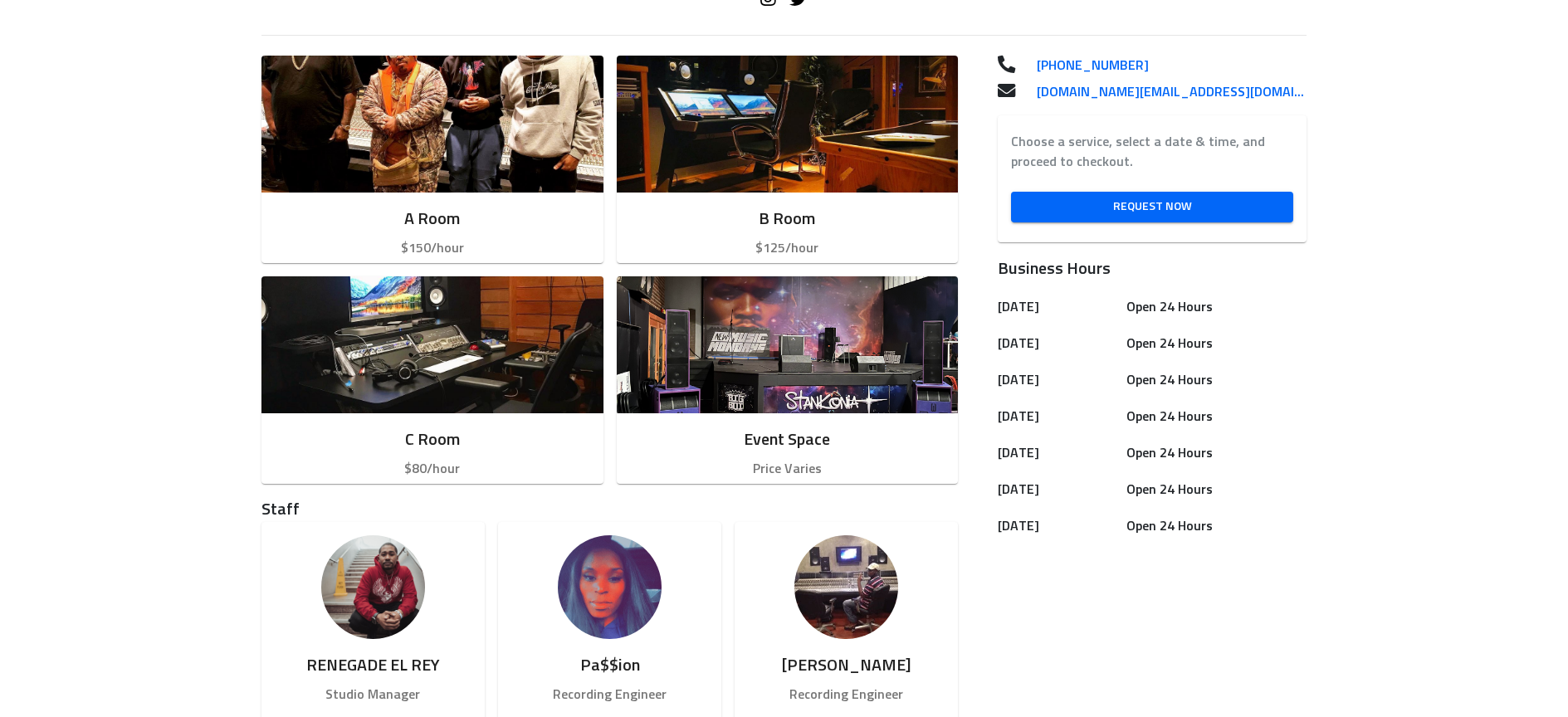
scroll to position [440, 0]
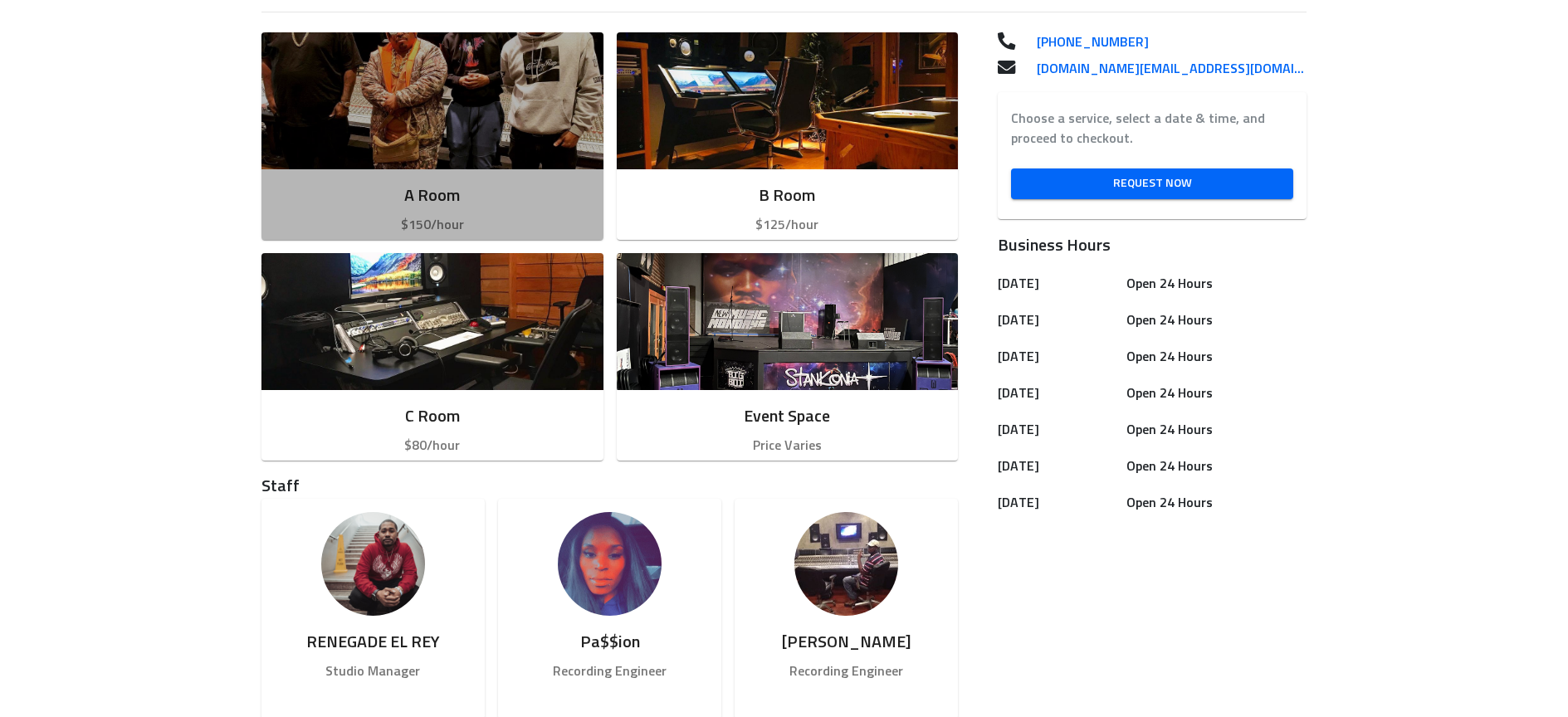
click at [489, 179] on div "A Room $150/hour" at bounding box center [433, 208] width 342 height 79
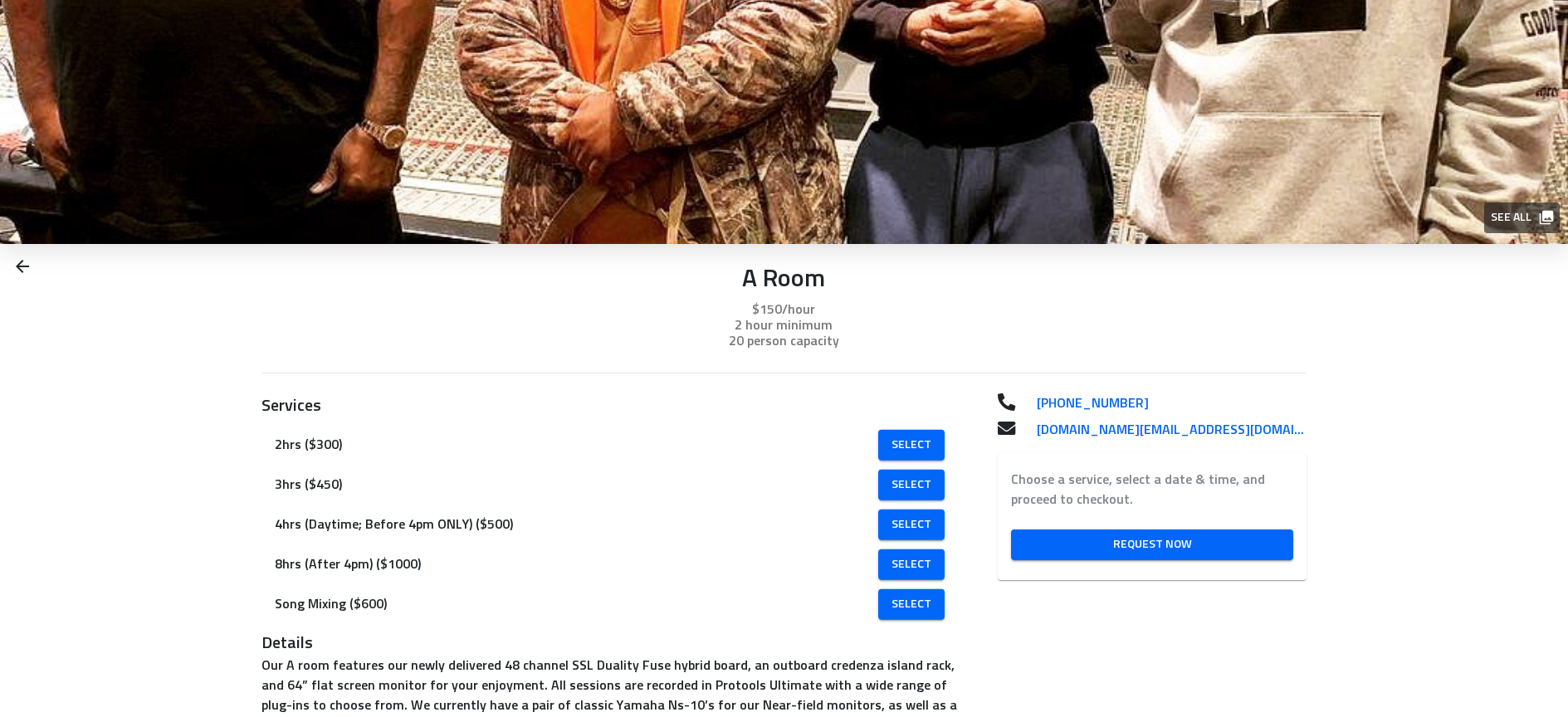
scroll to position [7, 0]
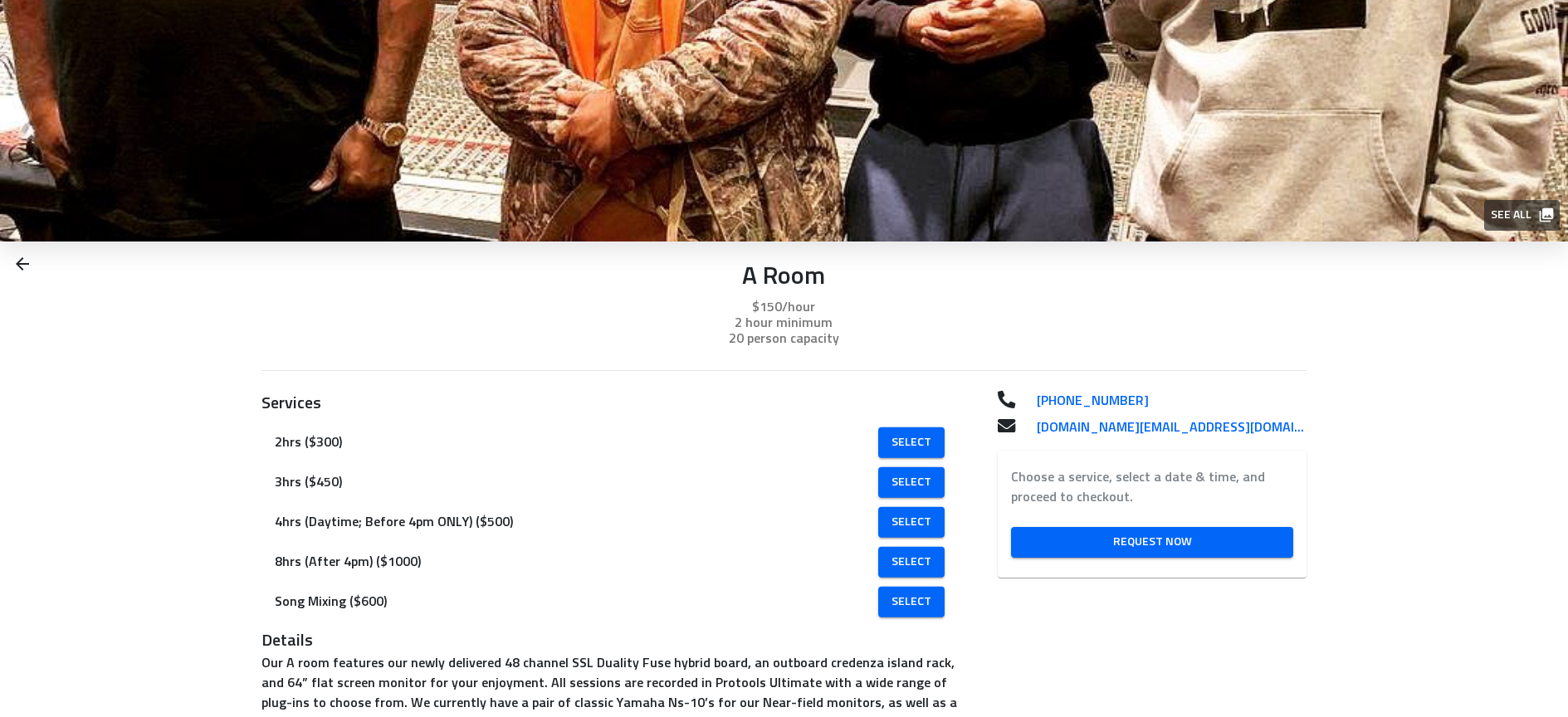
click at [577, 214] on img at bounding box center [784, 117] width 1568 height 249
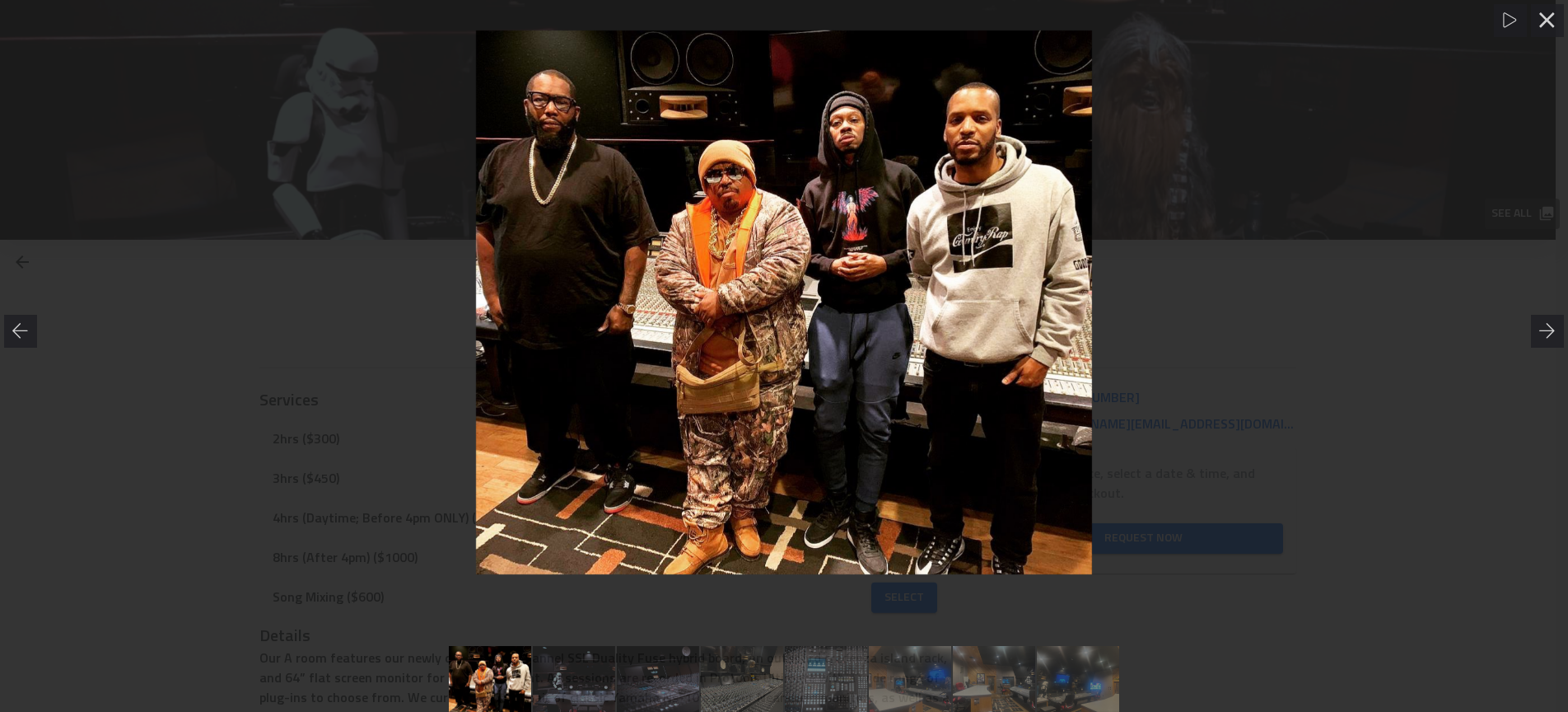
click at [365, 231] on div at bounding box center [784, 302] width 1568 height 544
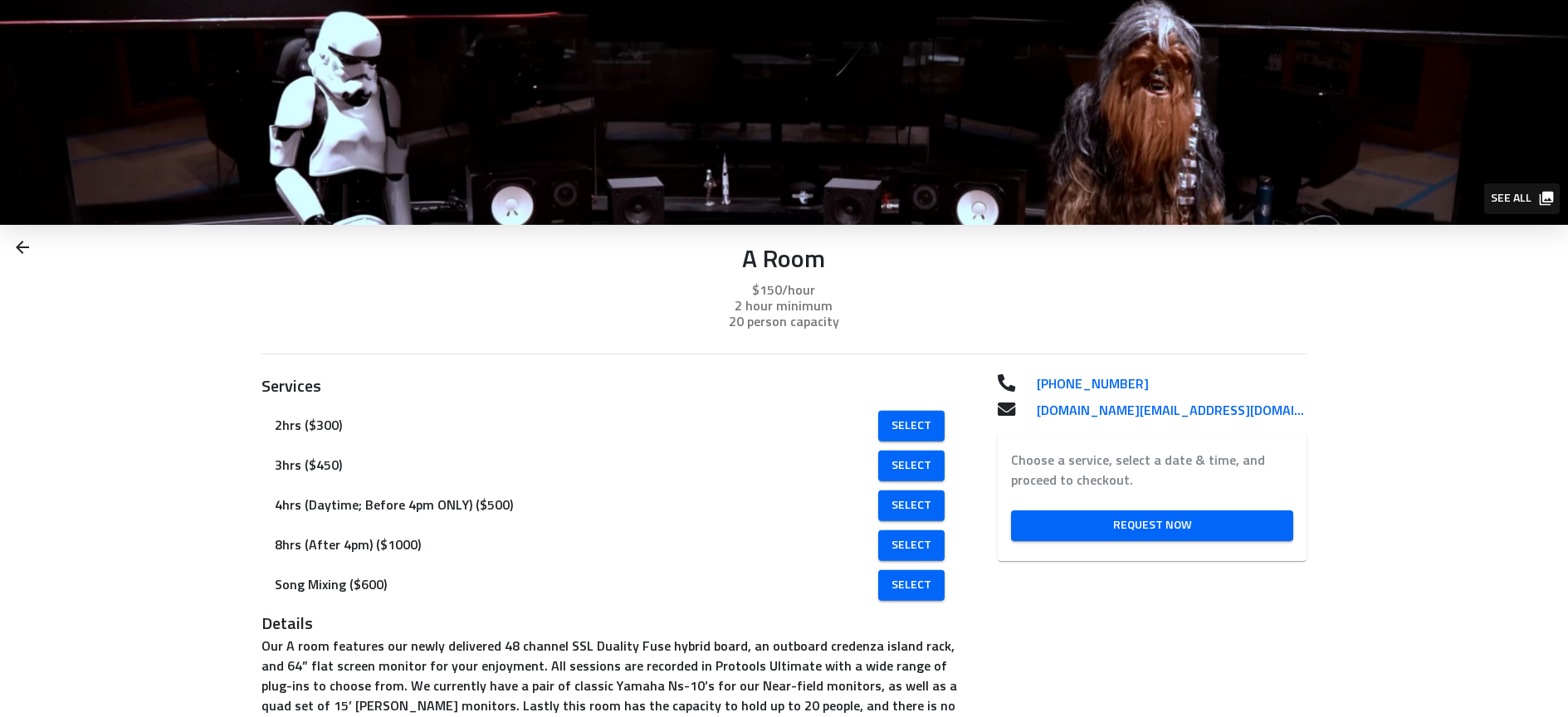
scroll to position [36, 0]
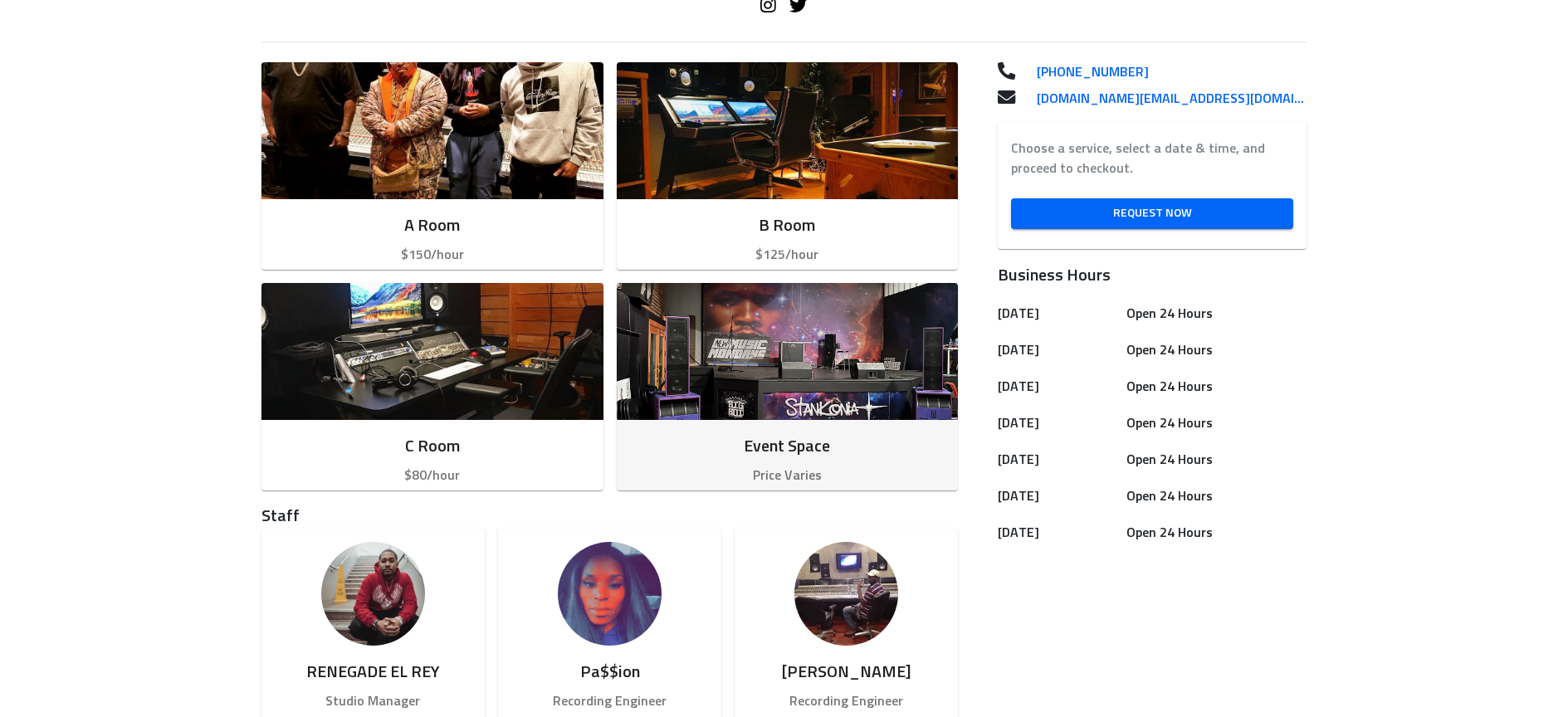
scroll to position [581, 0]
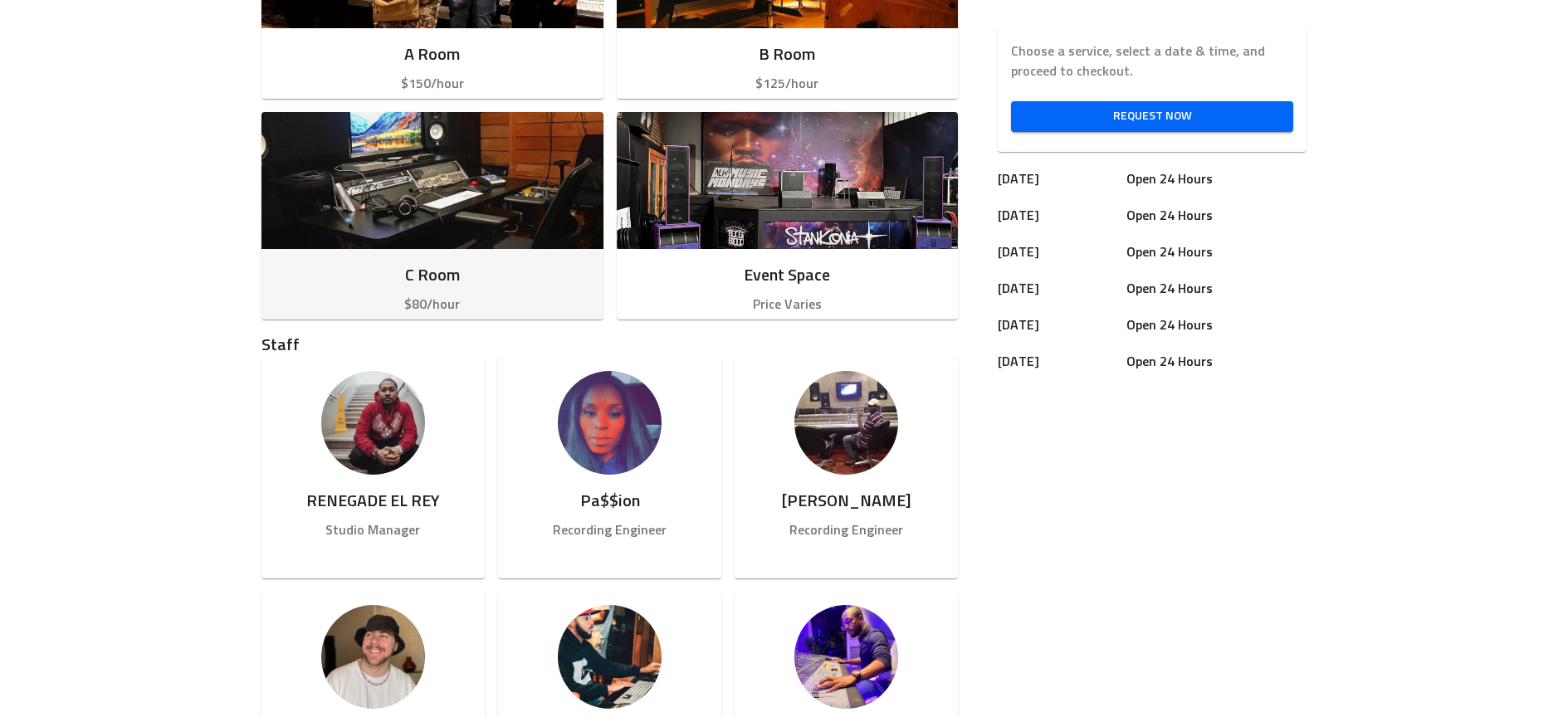
click at [476, 262] on div "C Room $80/hour" at bounding box center [433, 288] width 342 height 79
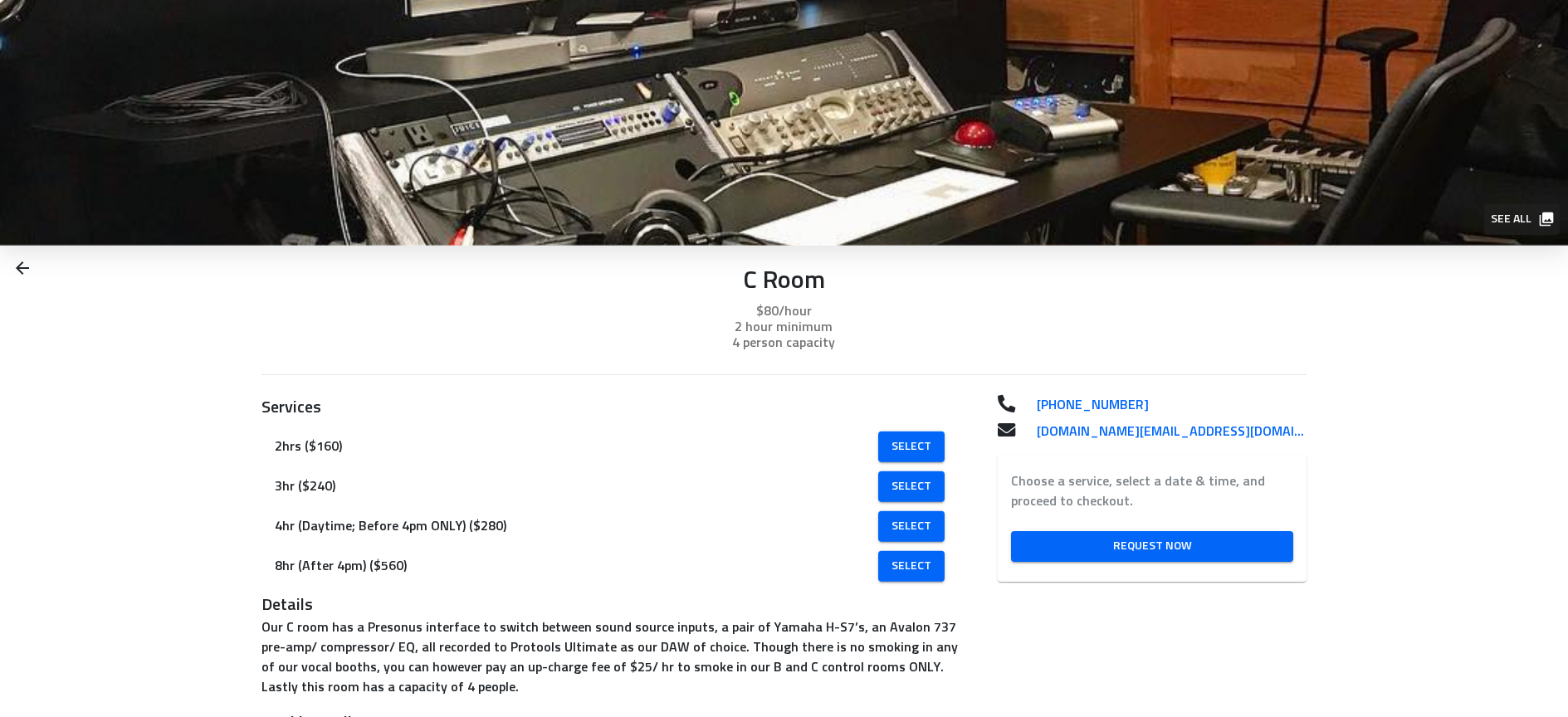
scroll to position [10, 0]
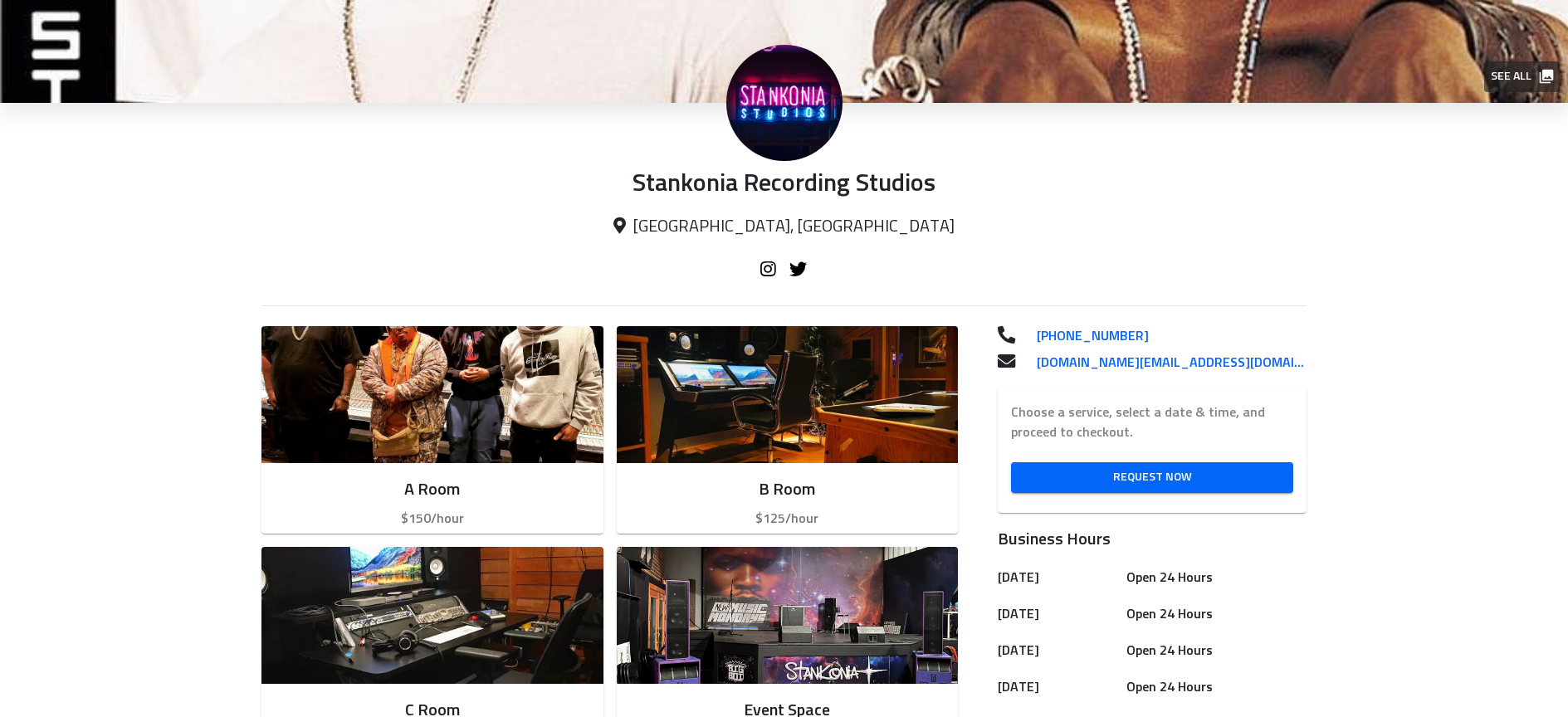
scroll to position [334, 0]
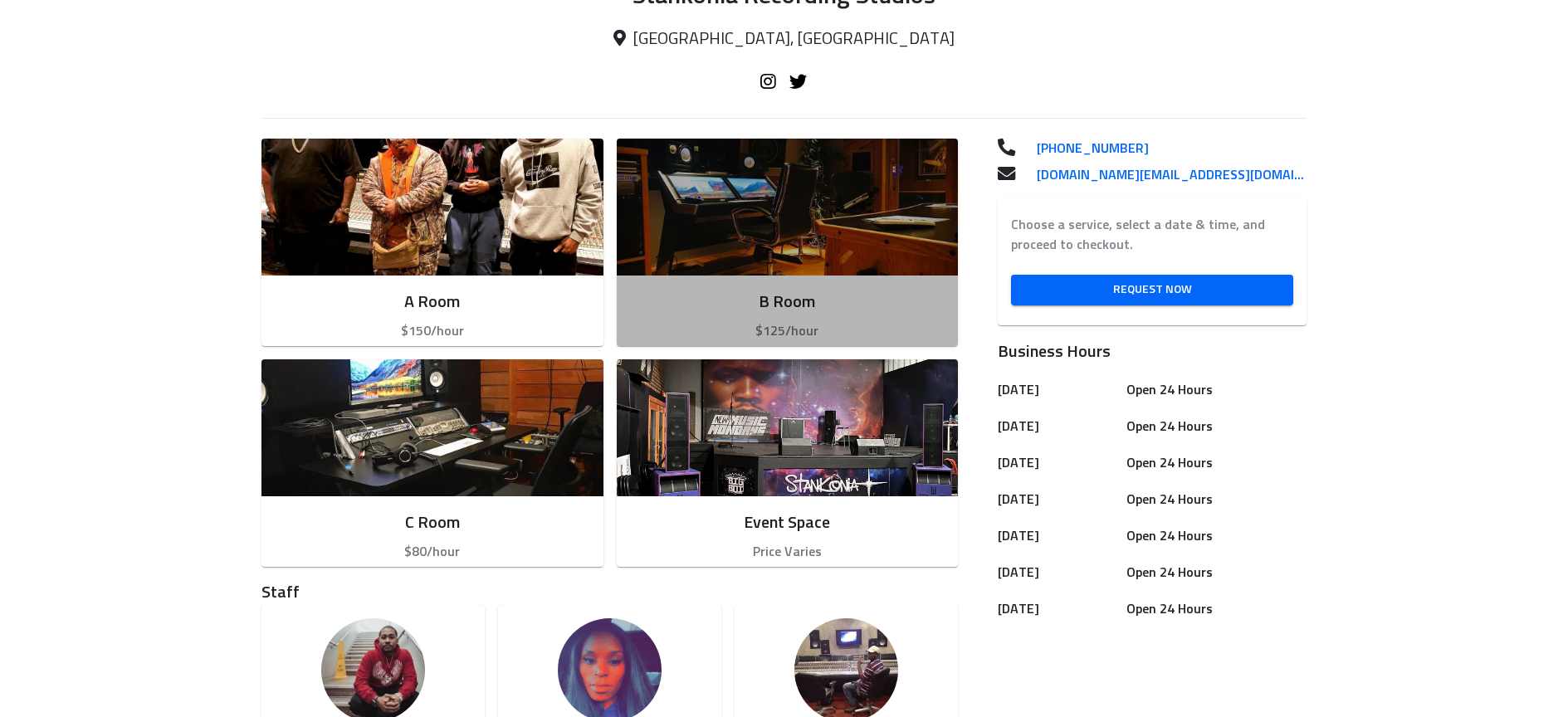
click at [698, 263] on img "button" at bounding box center [787, 206] width 342 height 137
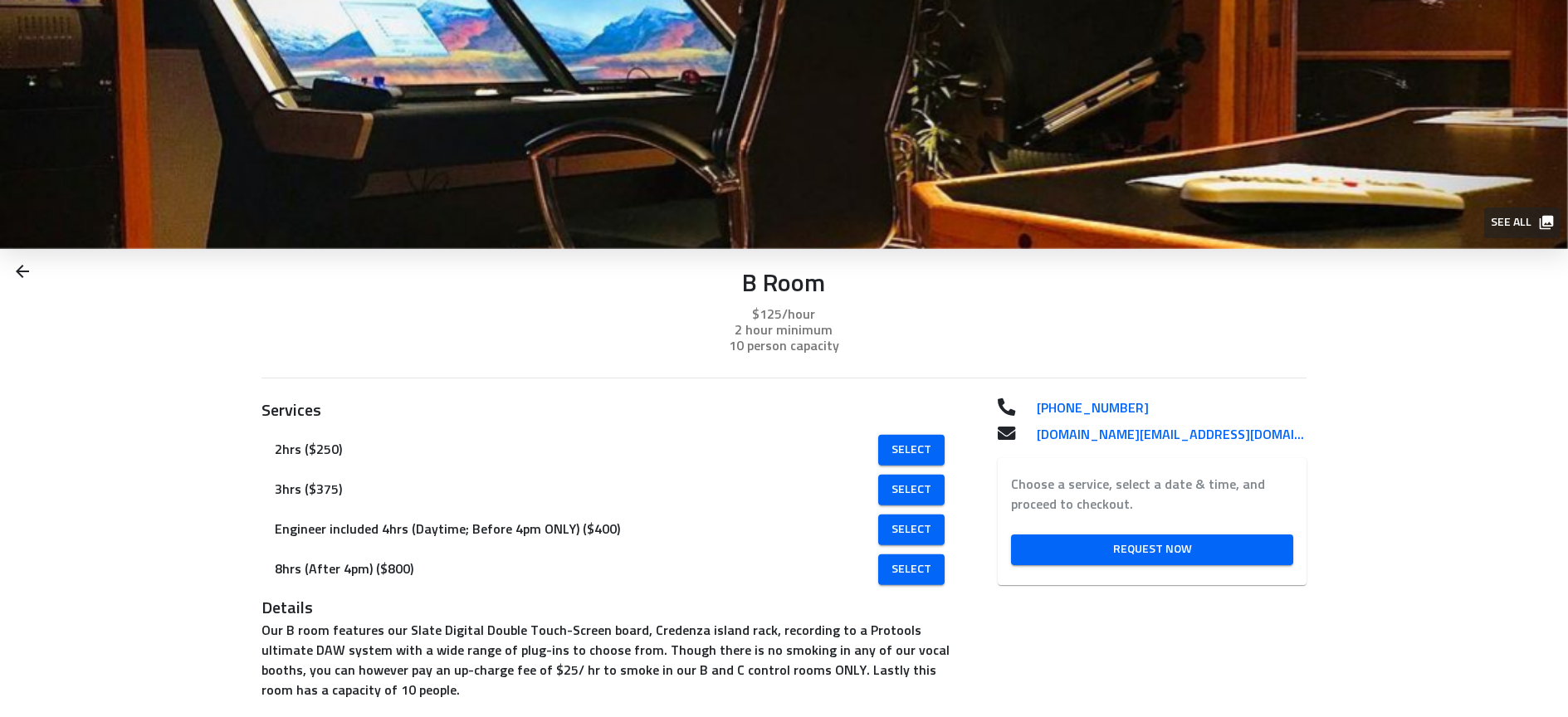
click at [613, 224] on img at bounding box center [784, 124] width 1568 height 249
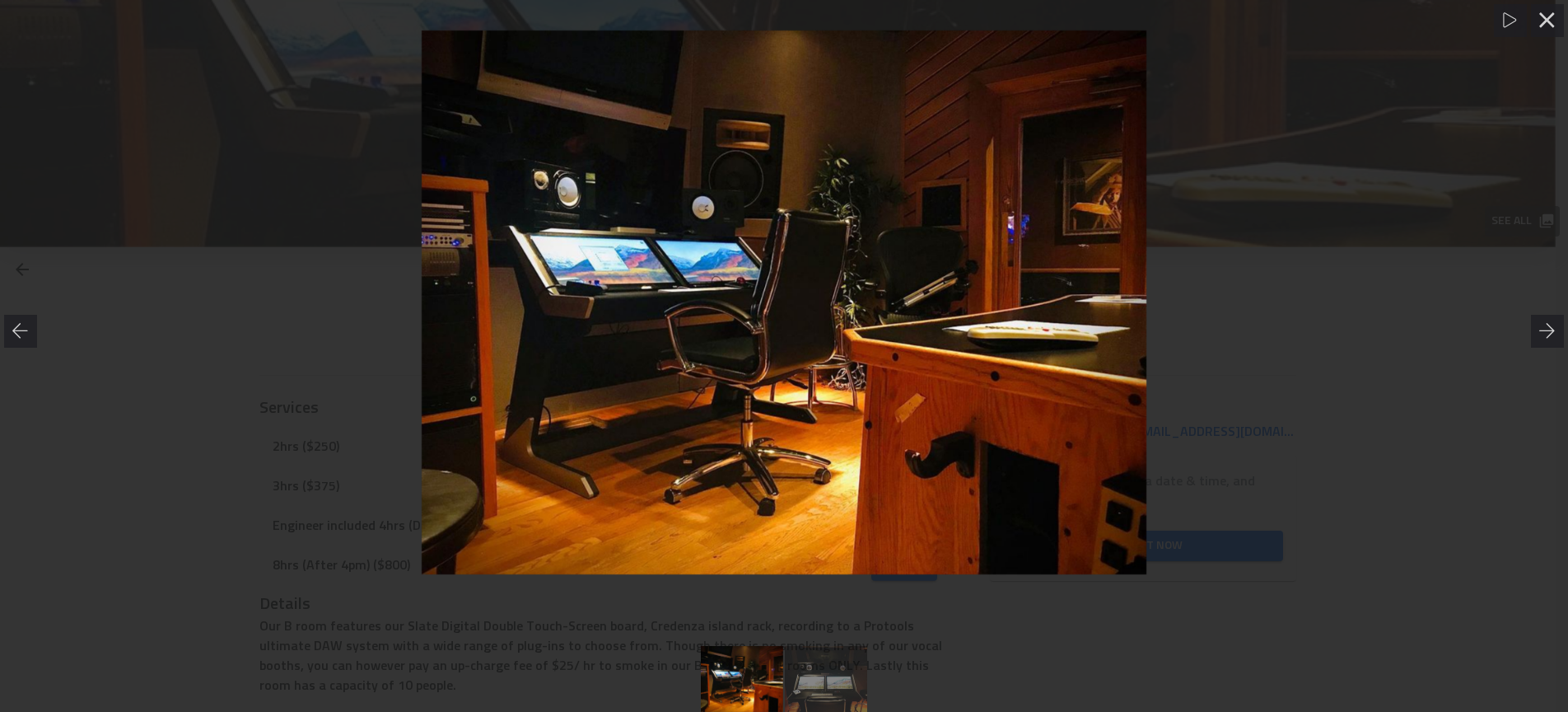
click at [233, 237] on div at bounding box center [784, 302] width 1568 height 544
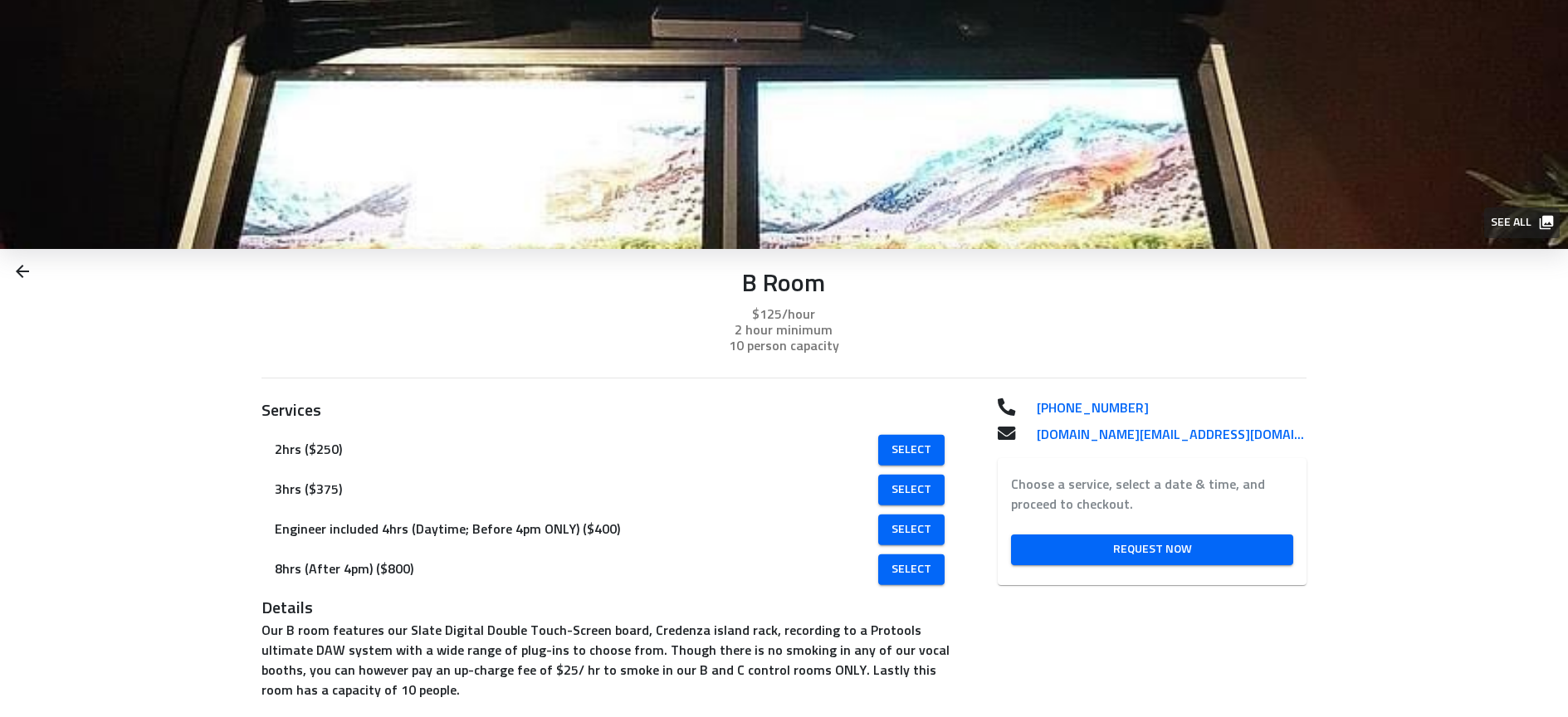
click at [386, 210] on img at bounding box center [784, 124] width 1568 height 249
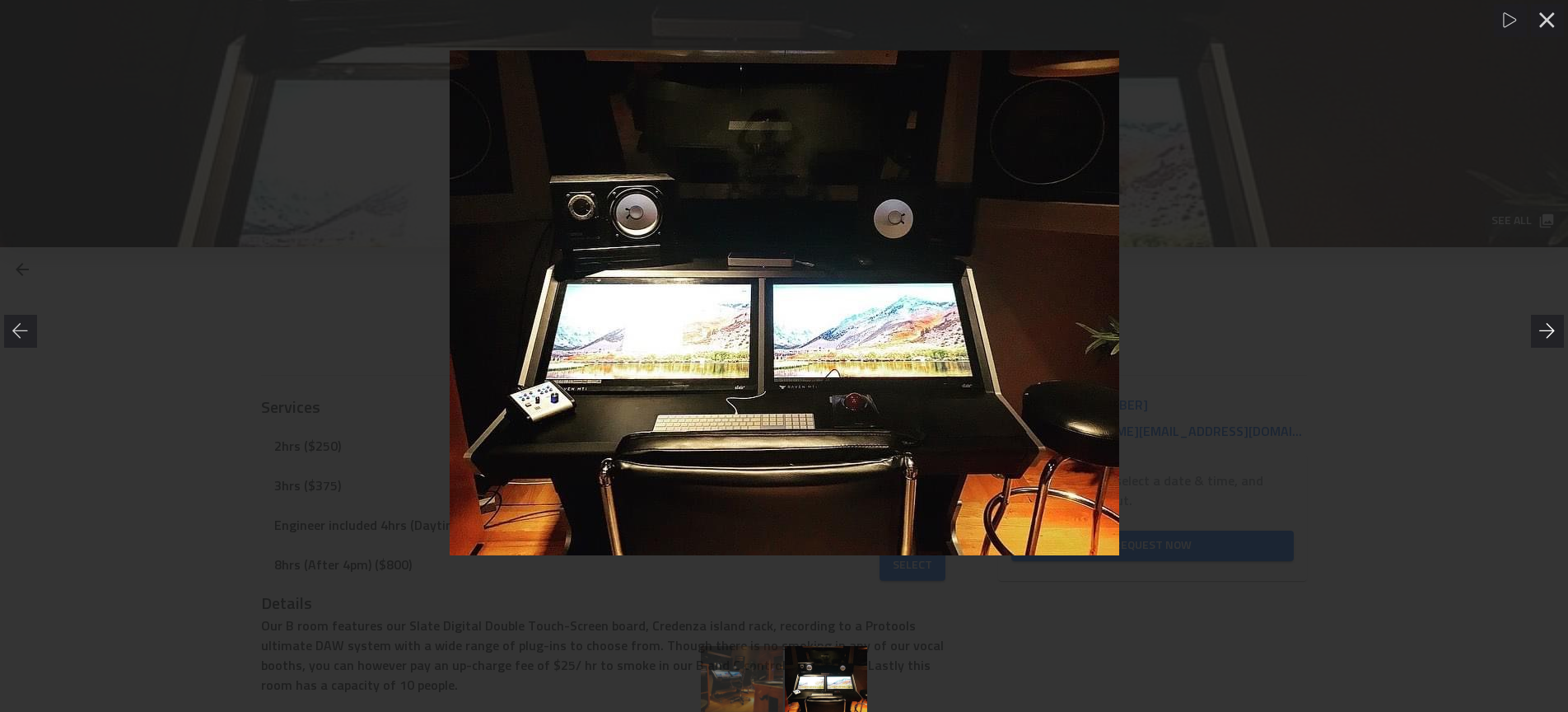
click at [1545, 328] on icon at bounding box center [1547, 331] width 16 height 16
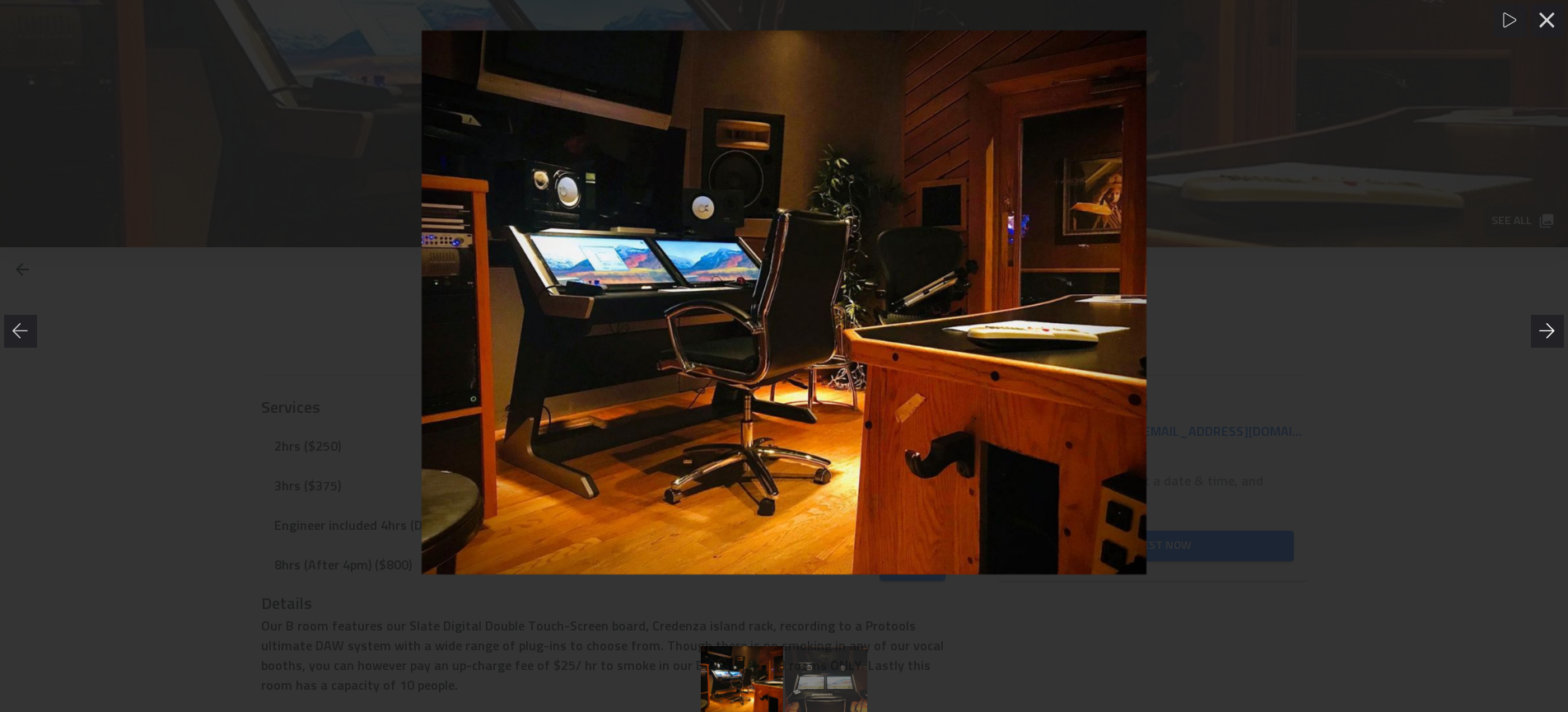
click at [1544, 329] on icon at bounding box center [1547, 331] width 16 height 16
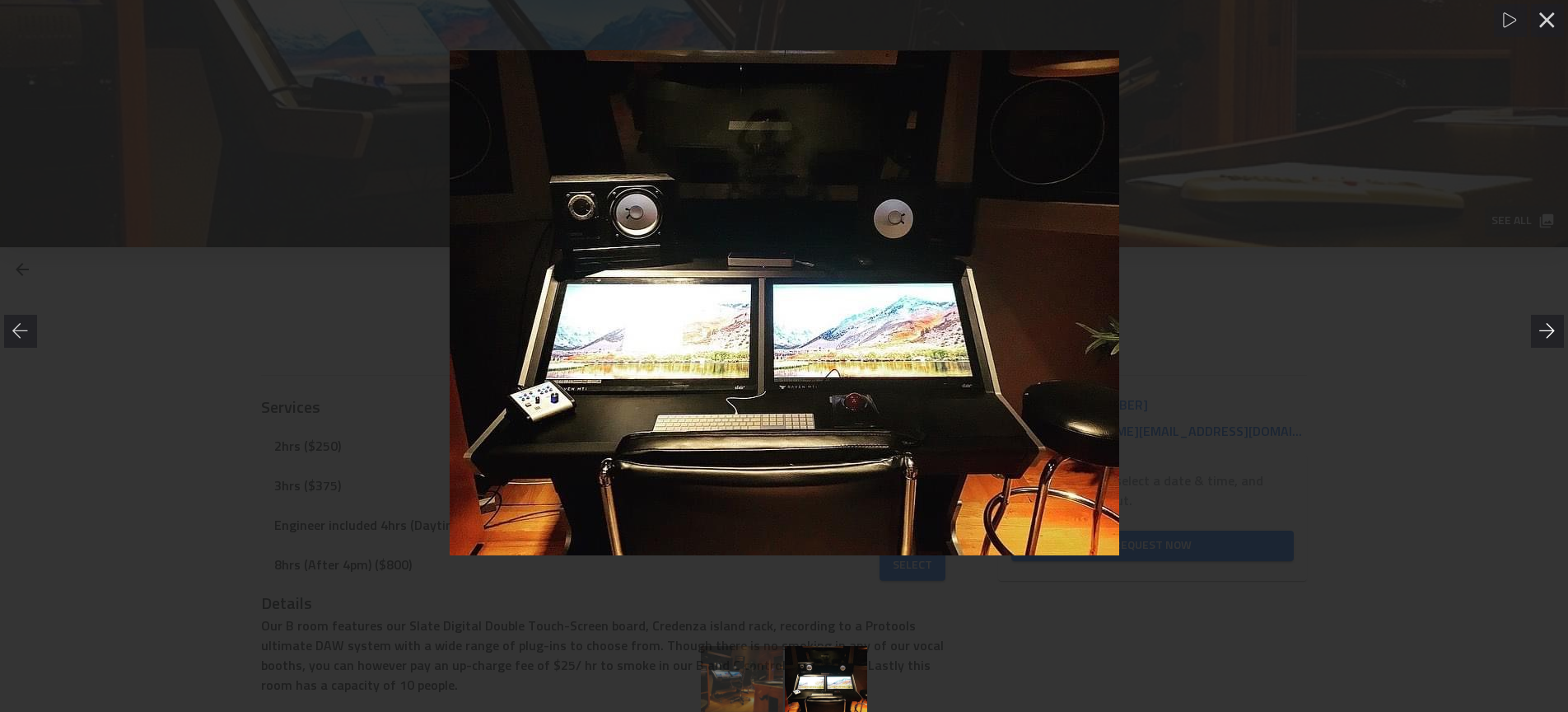
click at [1544, 329] on icon at bounding box center [1547, 331] width 16 height 16
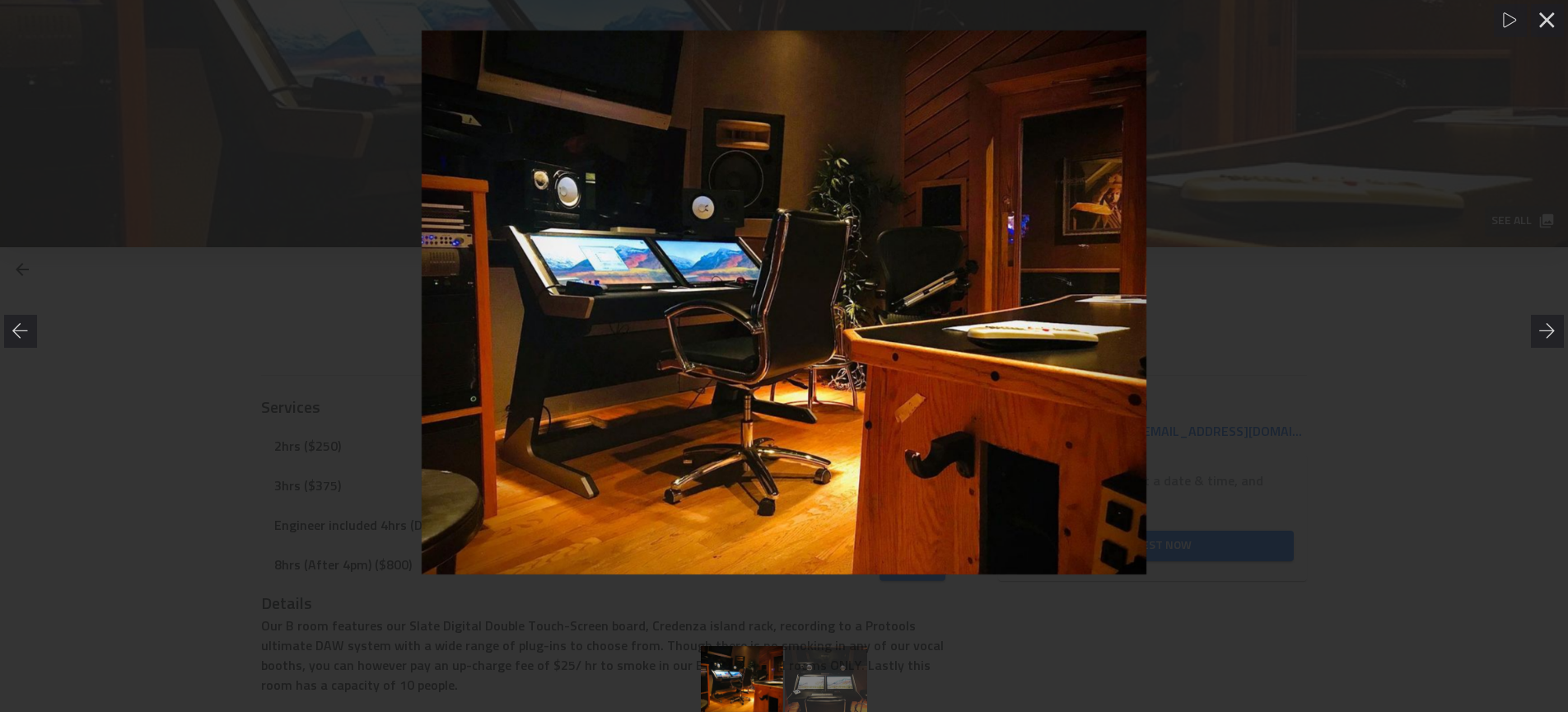
click at [1455, 308] on div at bounding box center [784, 302] width 1568 height 544
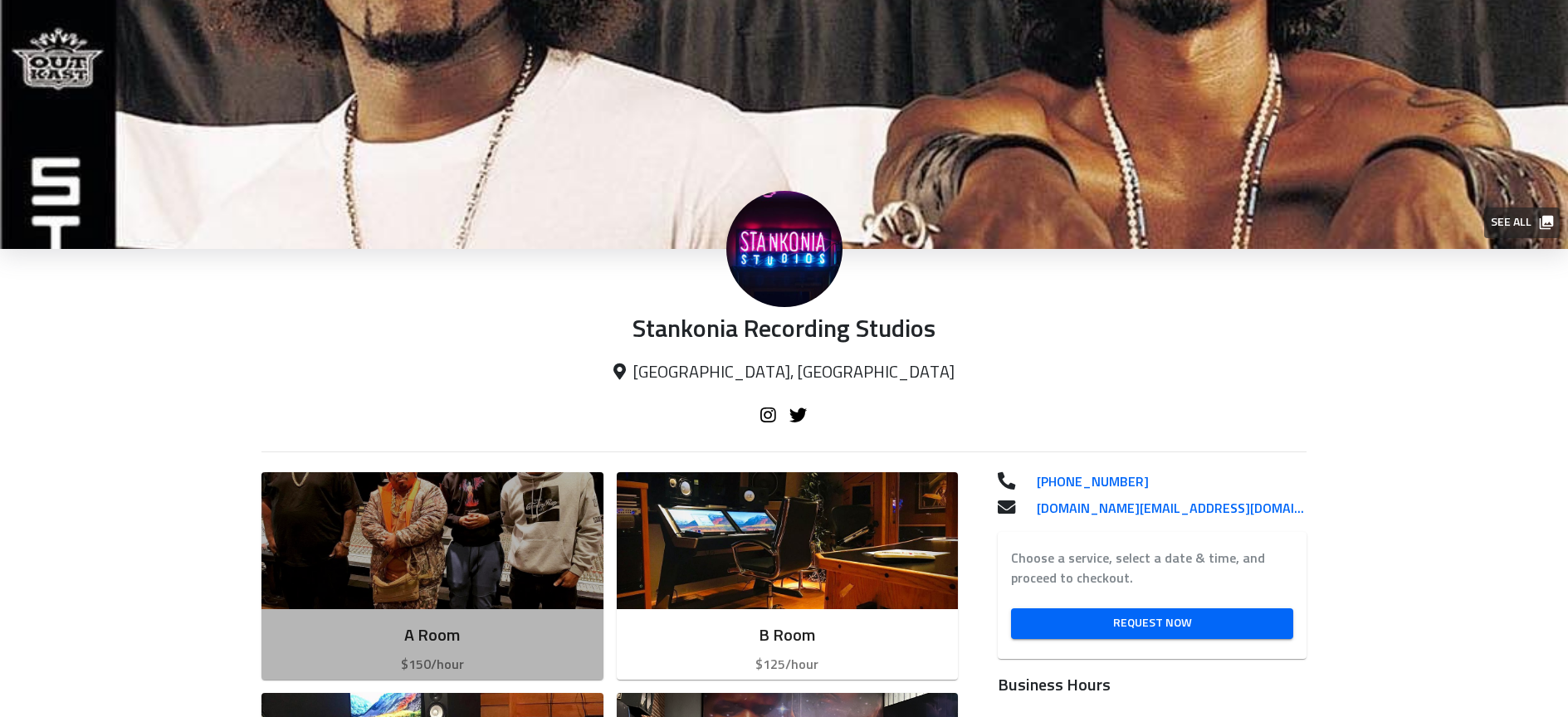
click at [451, 532] on img "button" at bounding box center [433, 540] width 342 height 137
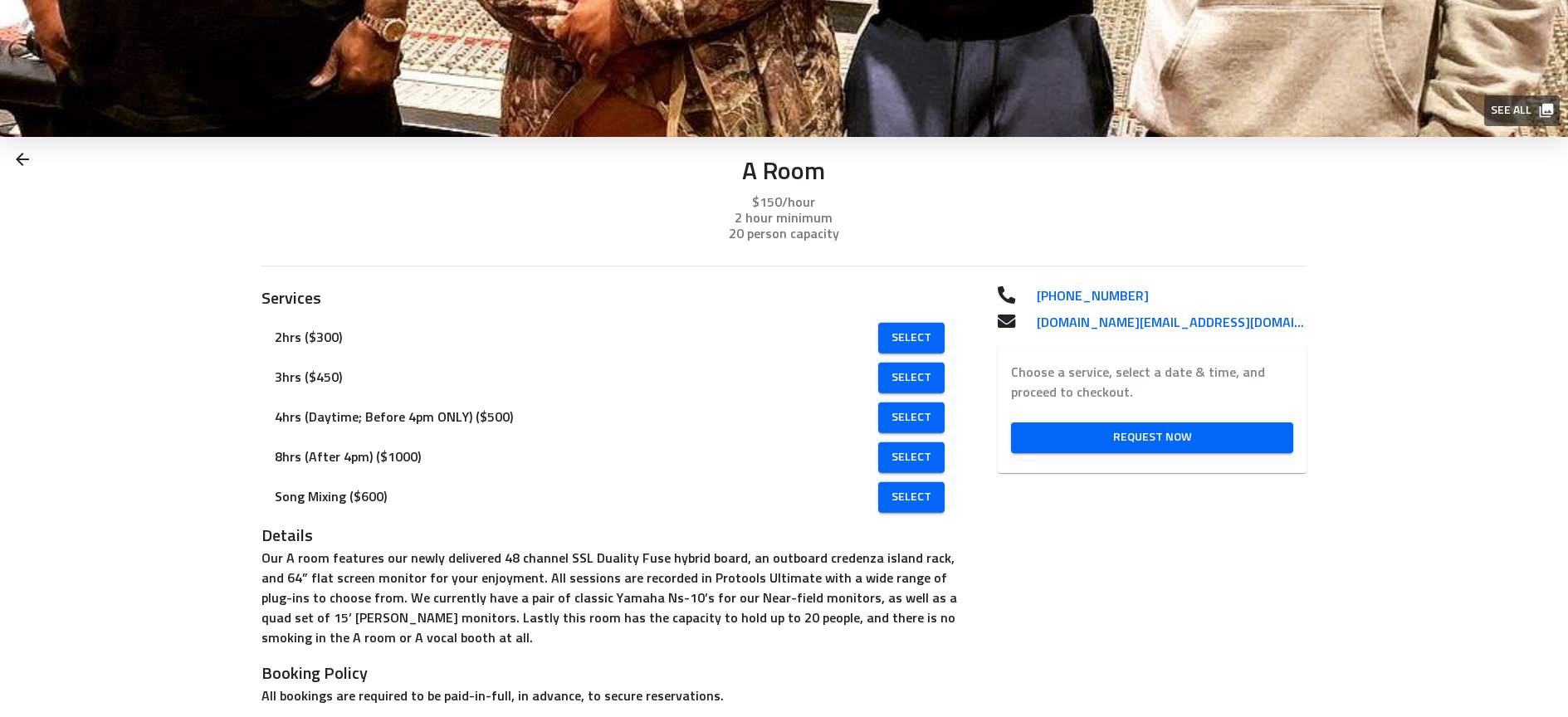
scroll to position [140, 0]
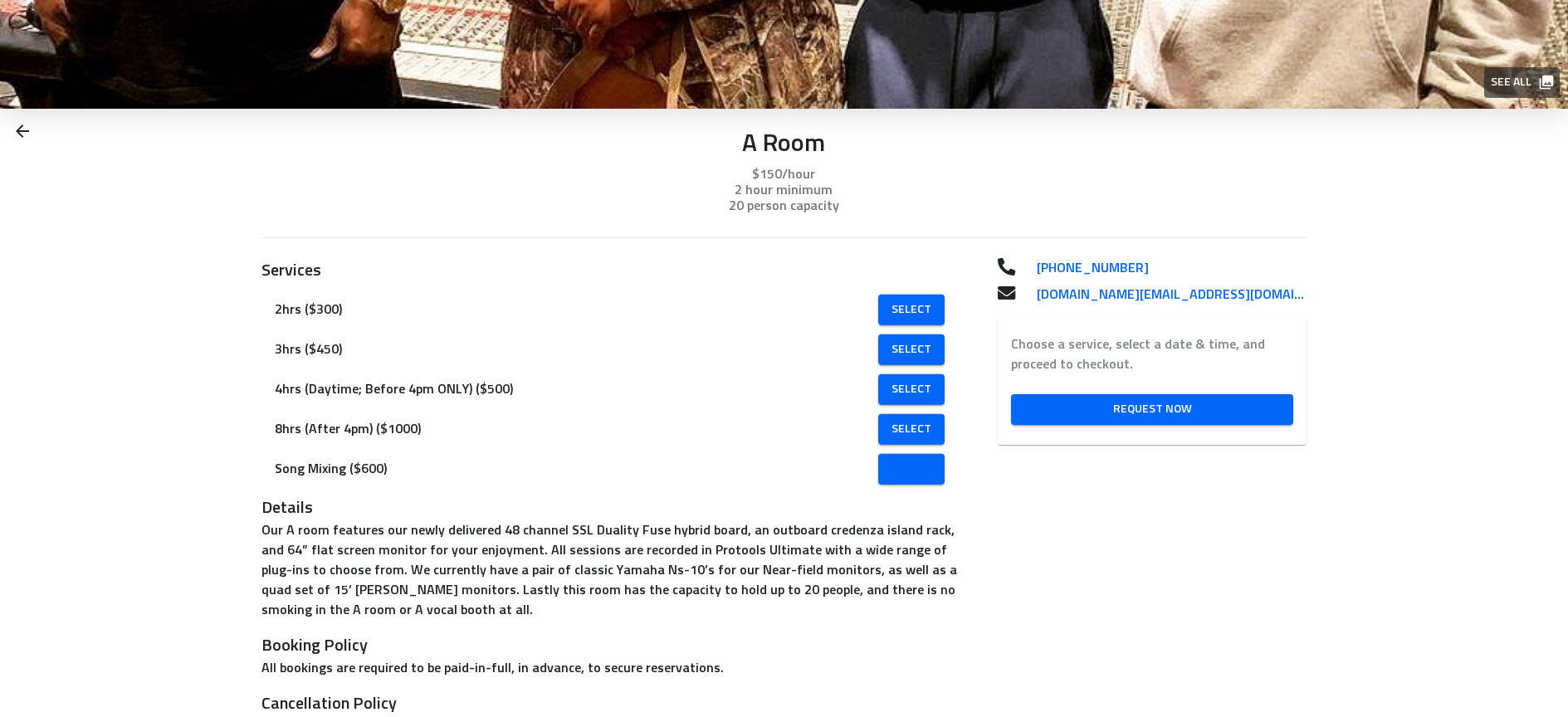
click at [916, 463] on span "Select" at bounding box center [912, 469] width 40 height 21
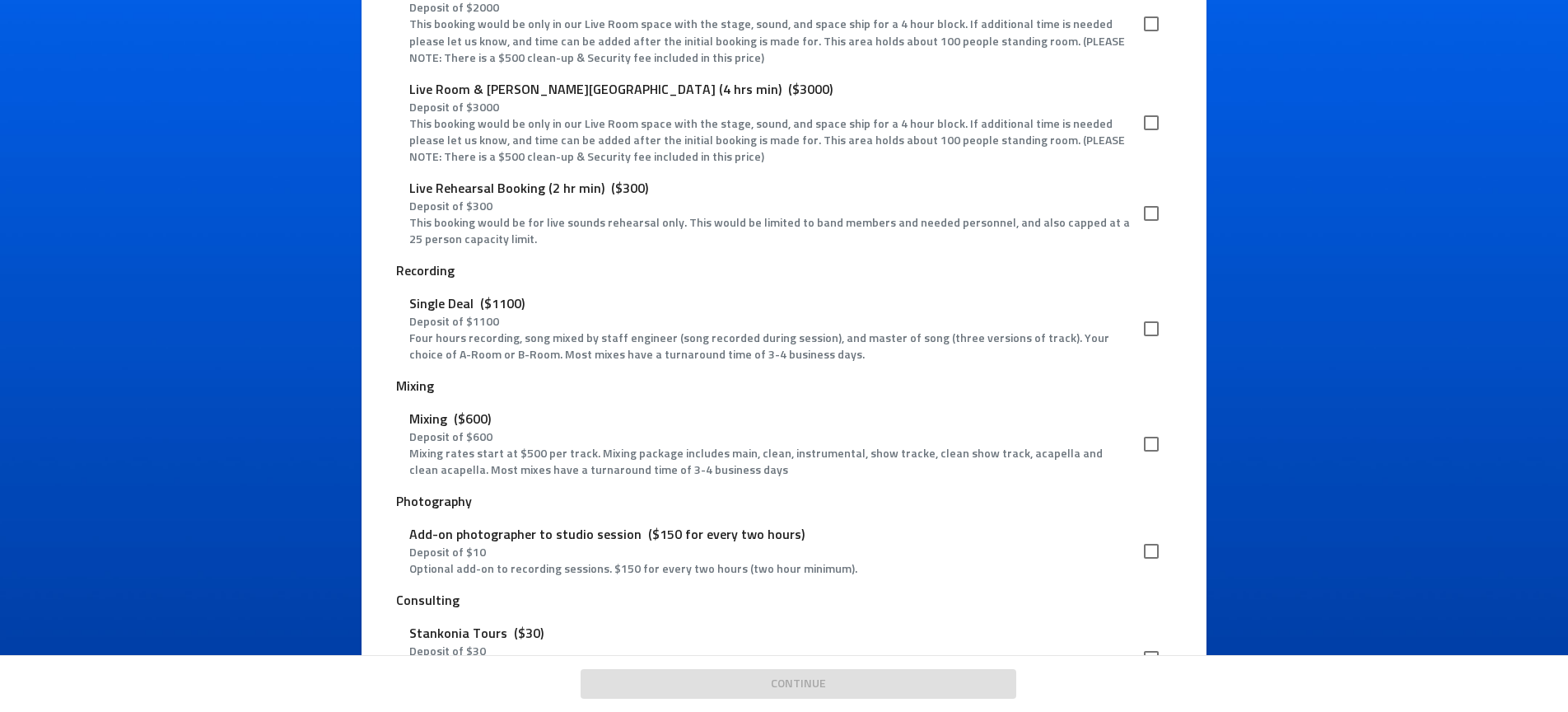
scroll to position [1316, 0]
